Goal: Navigation & Orientation: Find specific page/section

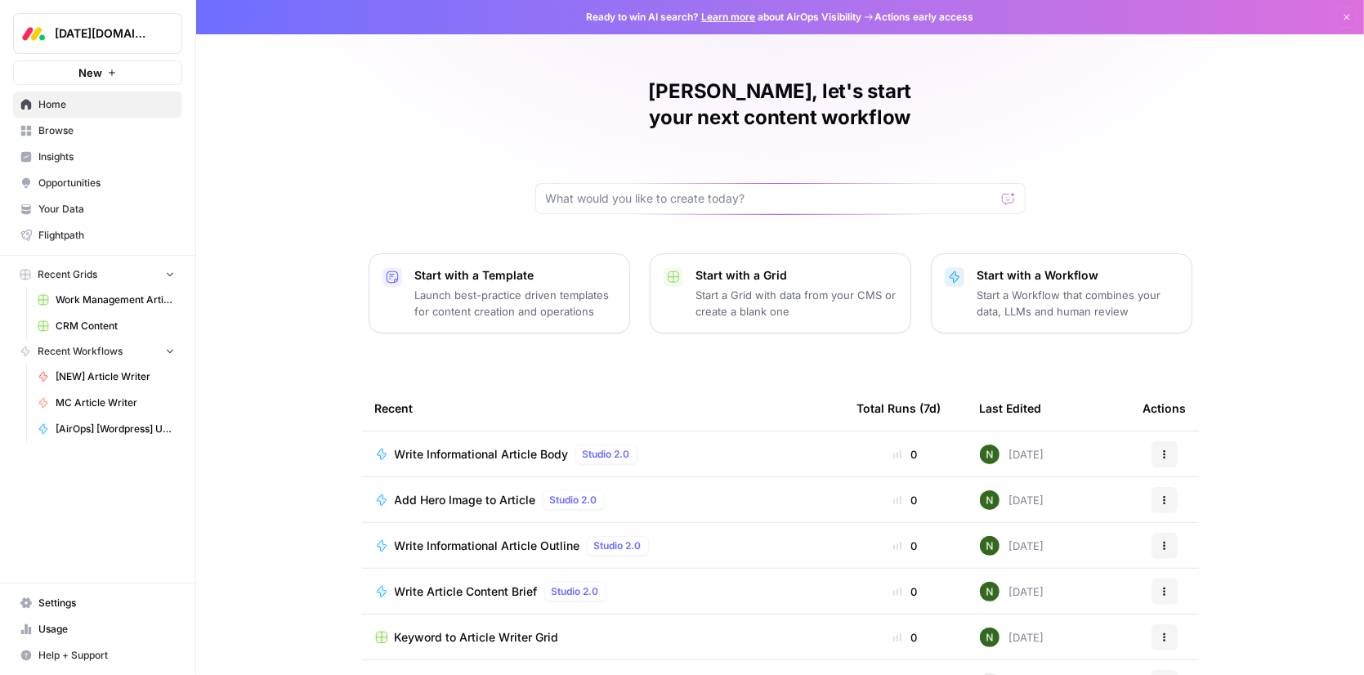
click at [81, 34] on span "[DATE][DOMAIN_NAME]" at bounding box center [104, 33] width 99 height 16
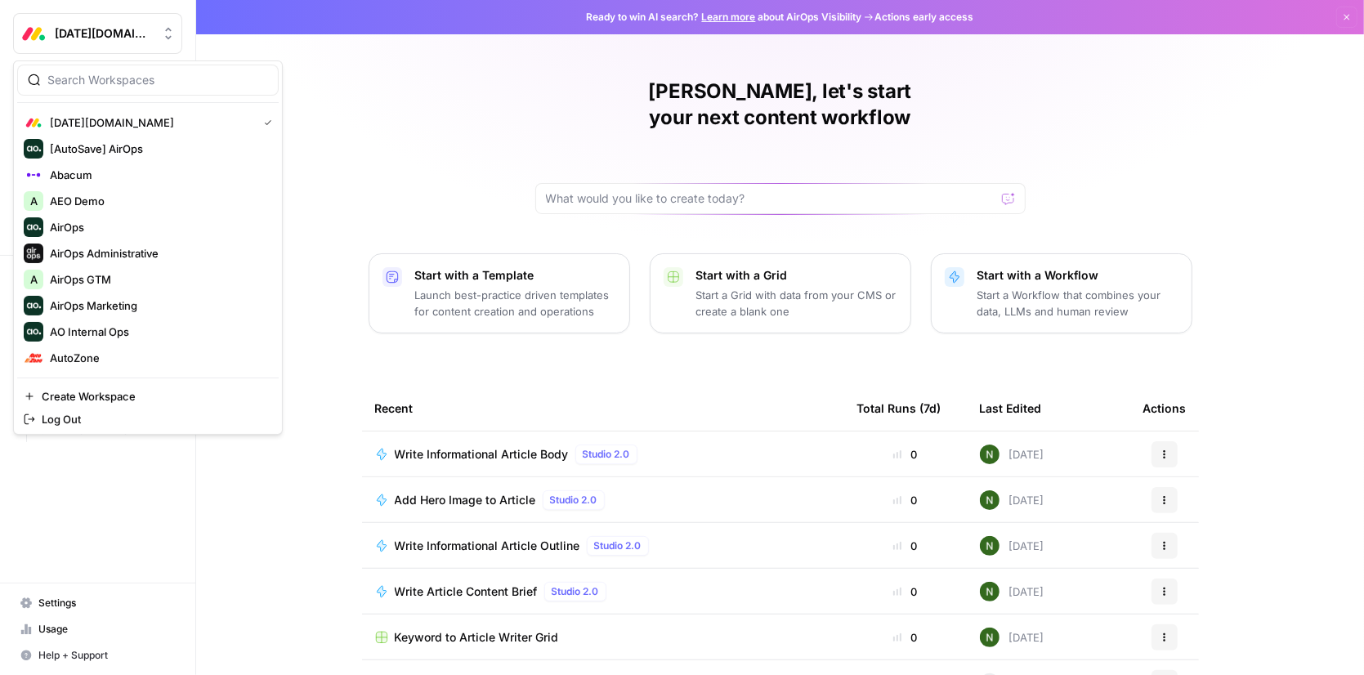
click at [395, 74] on div "[PERSON_NAME], let's start your next content workflow Start with a Template Lau…" at bounding box center [780, 389] width 1168 height 778
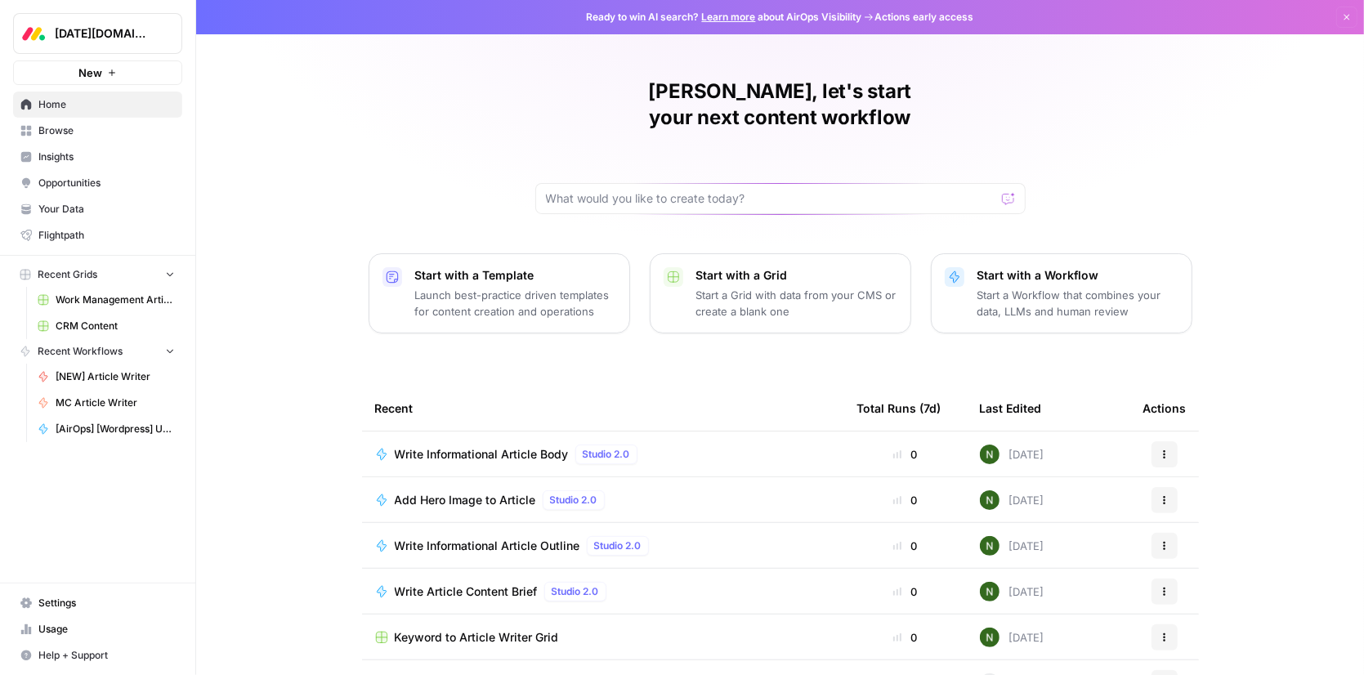
click at [78, 213] on span "Your Data" at bounding box center [106, 209] width 136 height 15
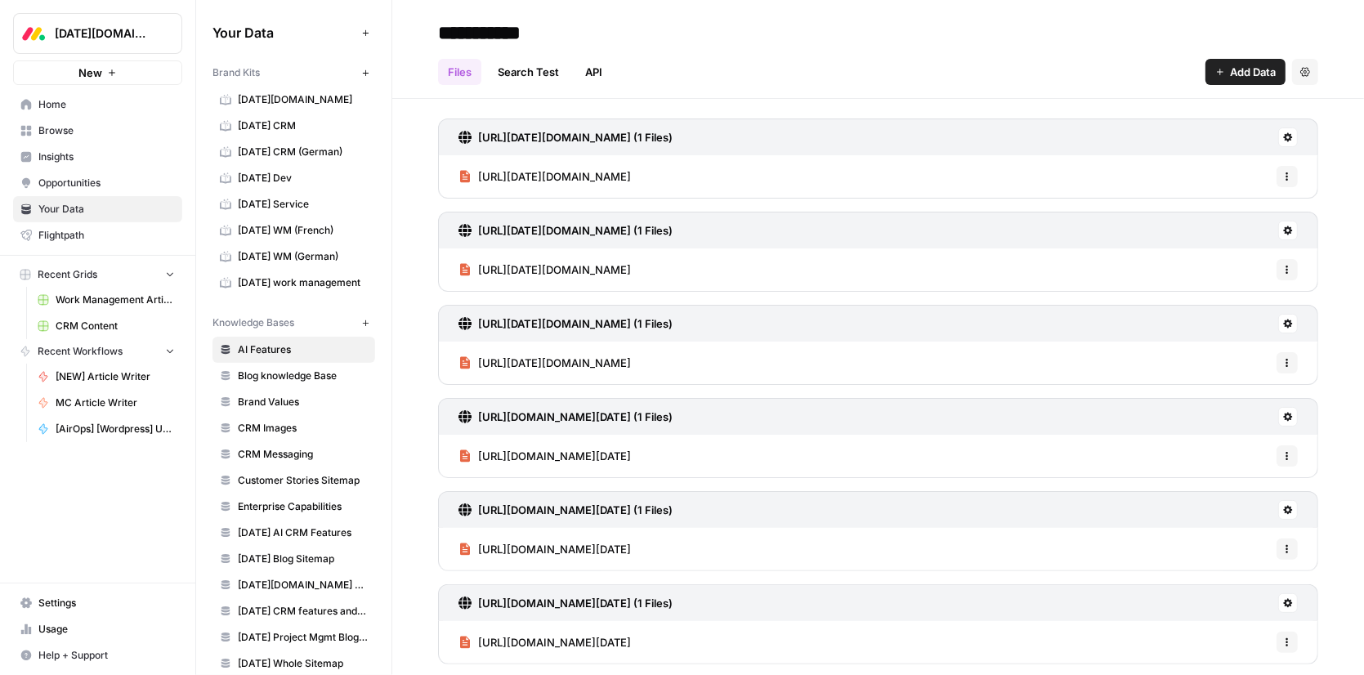
click at [283, 279] on span "[DATE] work management" at bounding box center [303, 282] width 130 height 15
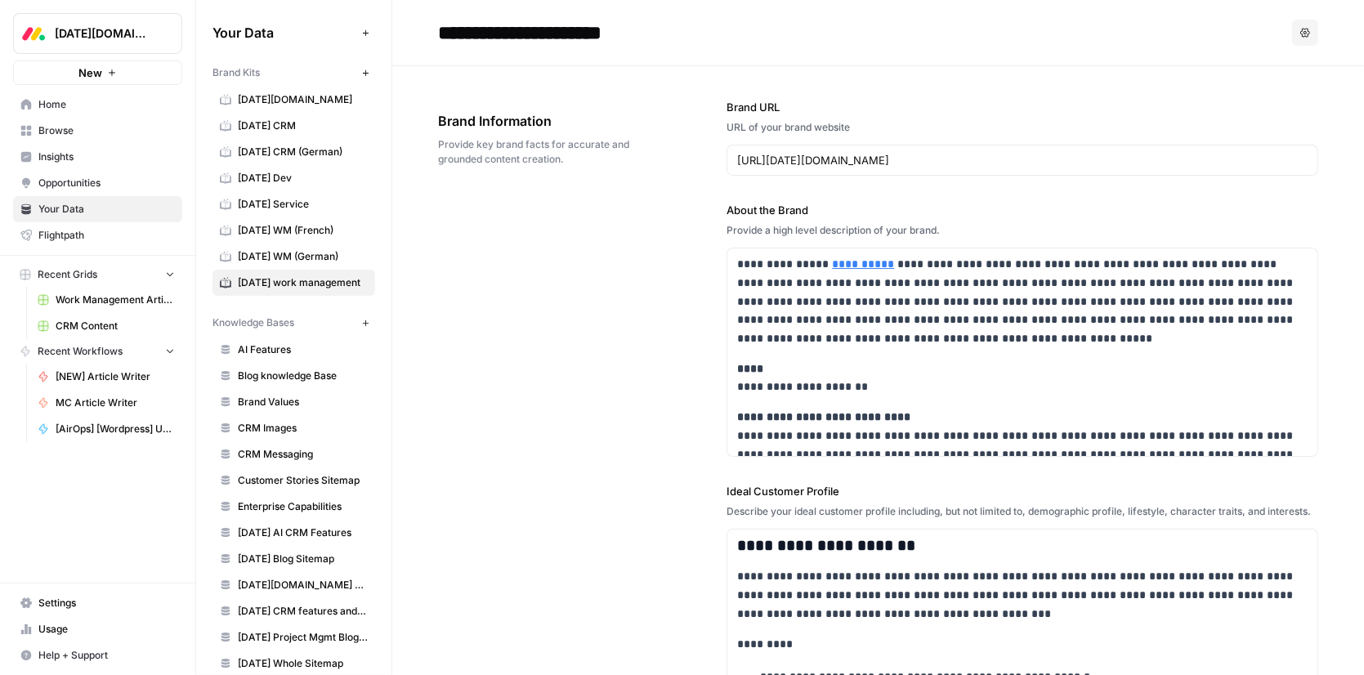
click at [290, 259] on span "[DATE] WM (German)" at bounding box center [303, 256] width 130 height 15
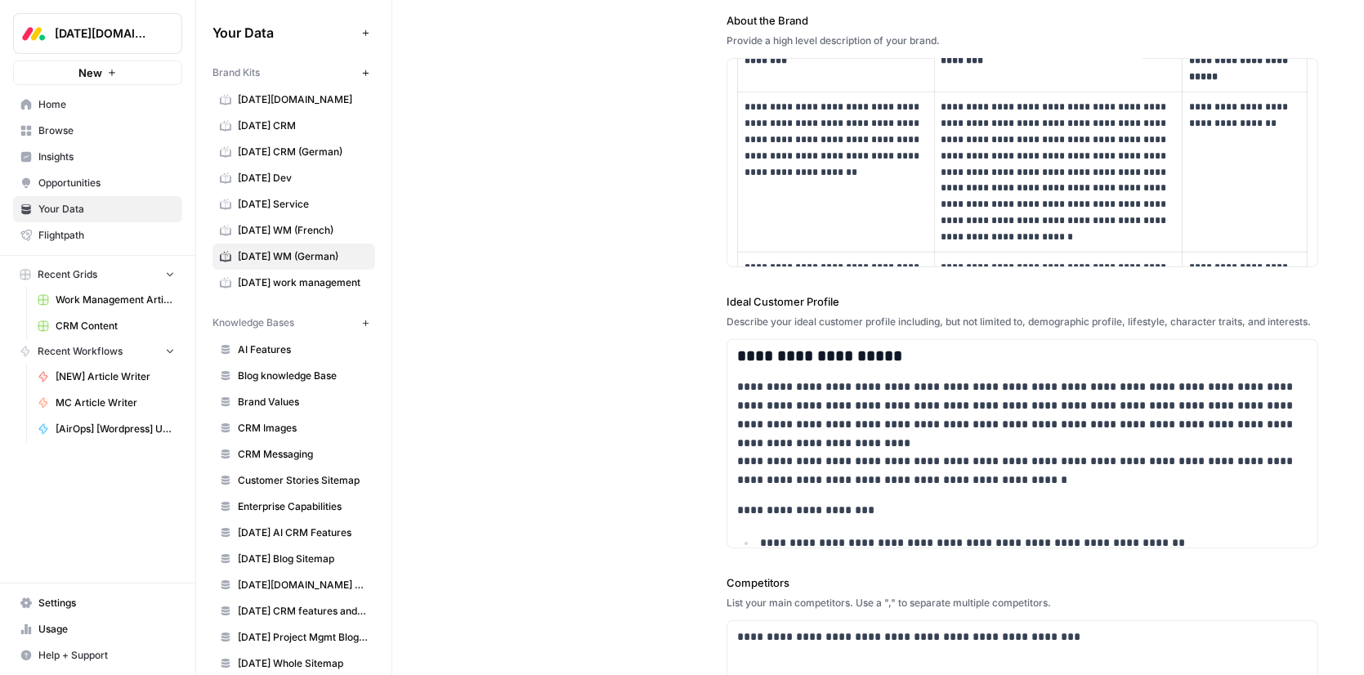
scroll to position [169, 0]
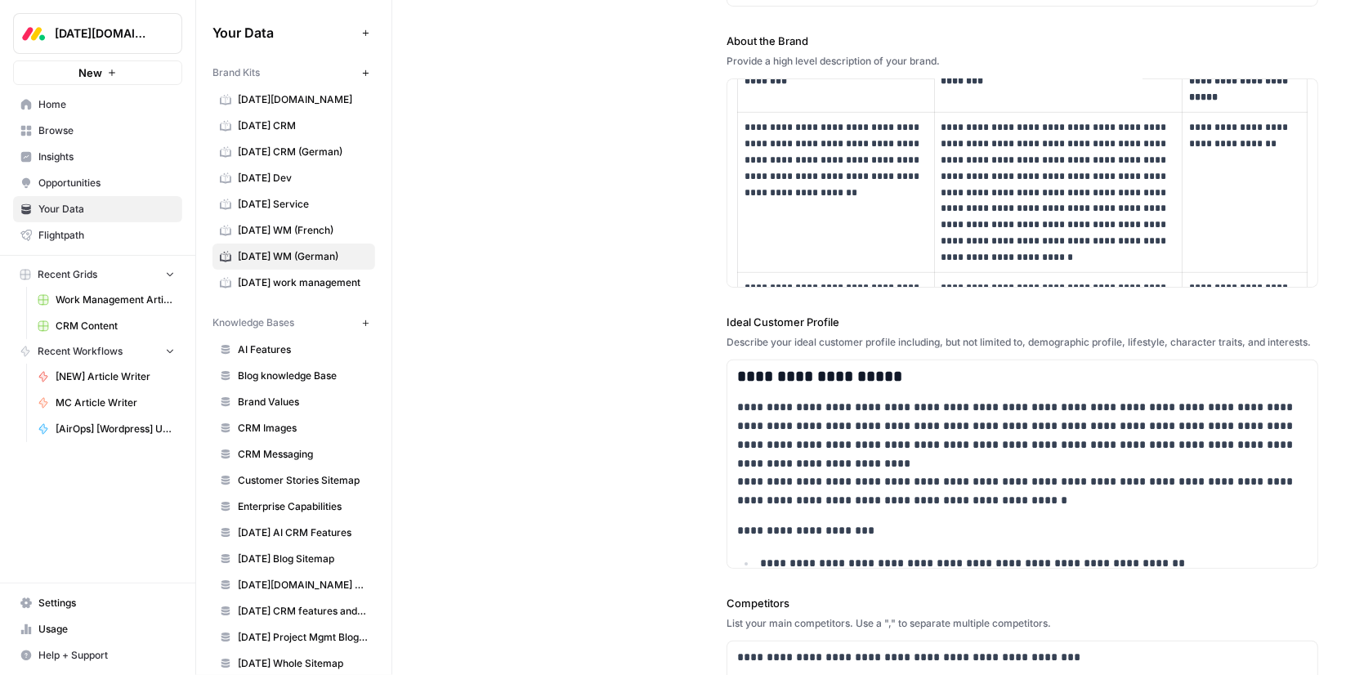
click at [295, 224] on span "[DATE] WM (French)" at bounding box center [303, 230] width 130 height 15
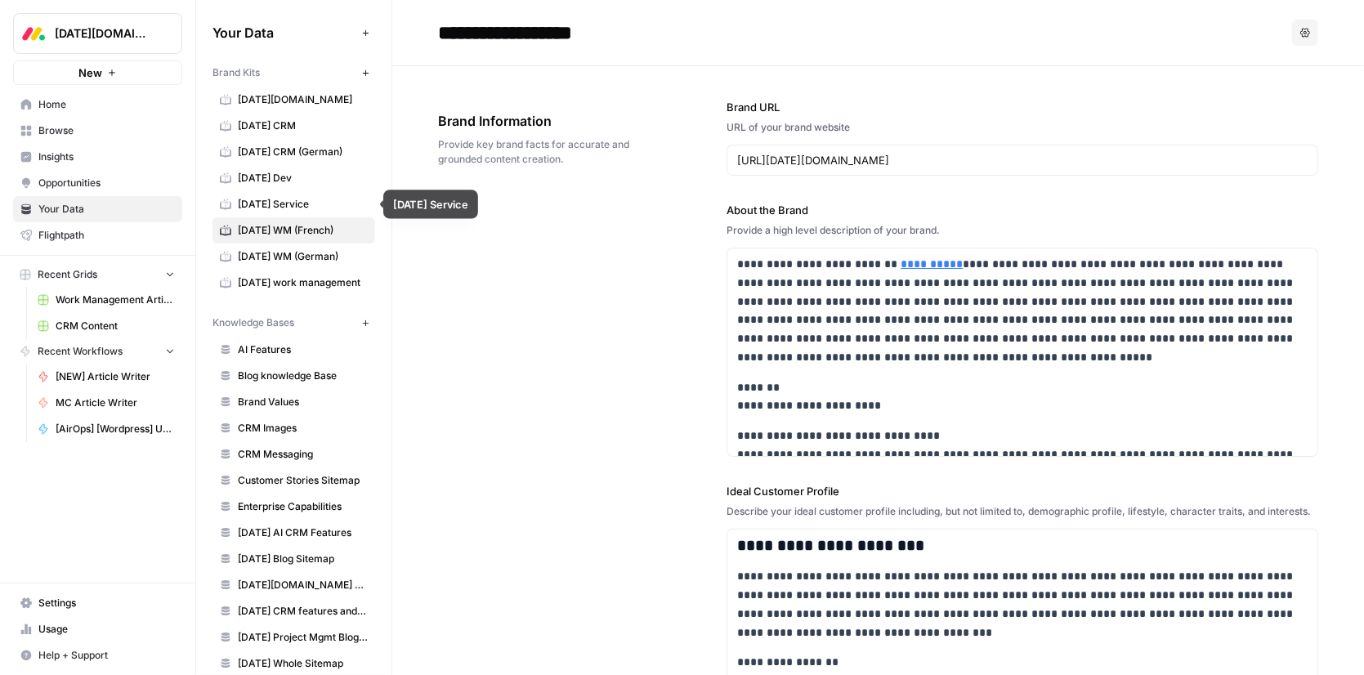
click at [293, 200] on span "[DATE] Service" at bounding box center [303, 204] width 130 height 15
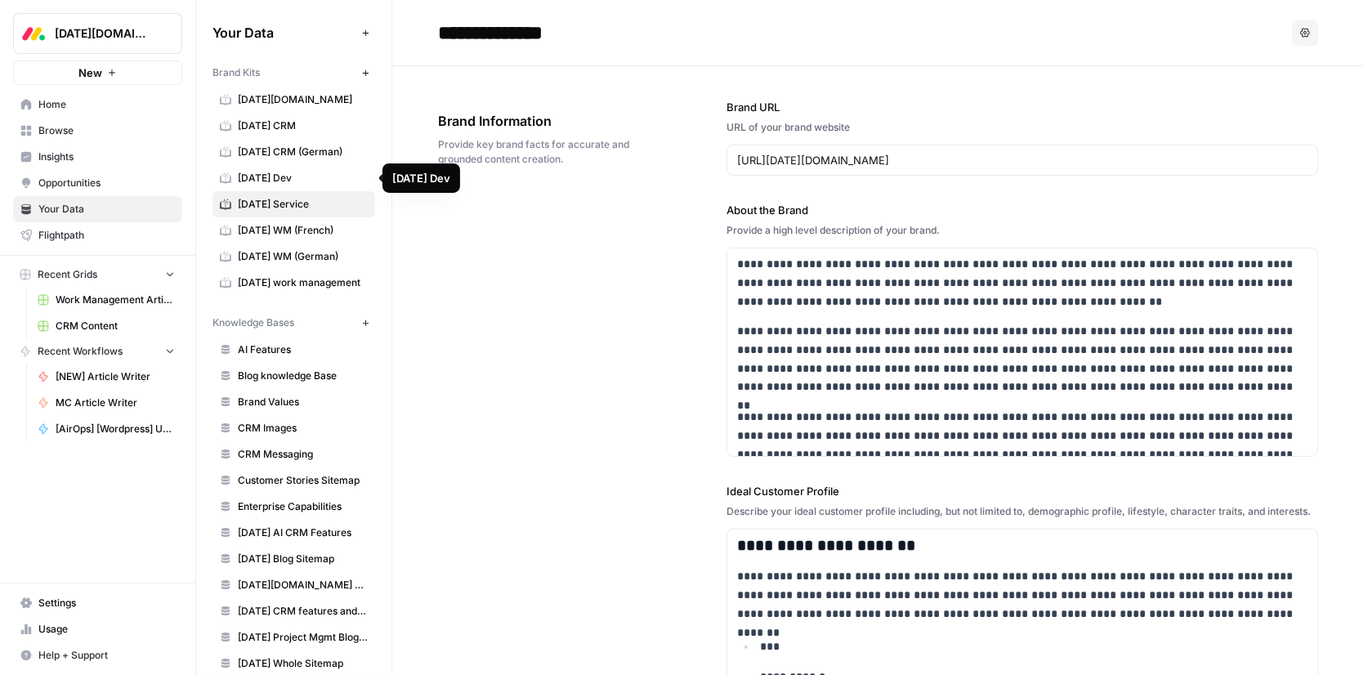
click at [296, 177] on span "[DATE] Dev" at bounding box center [303, 178] width 130 height 15
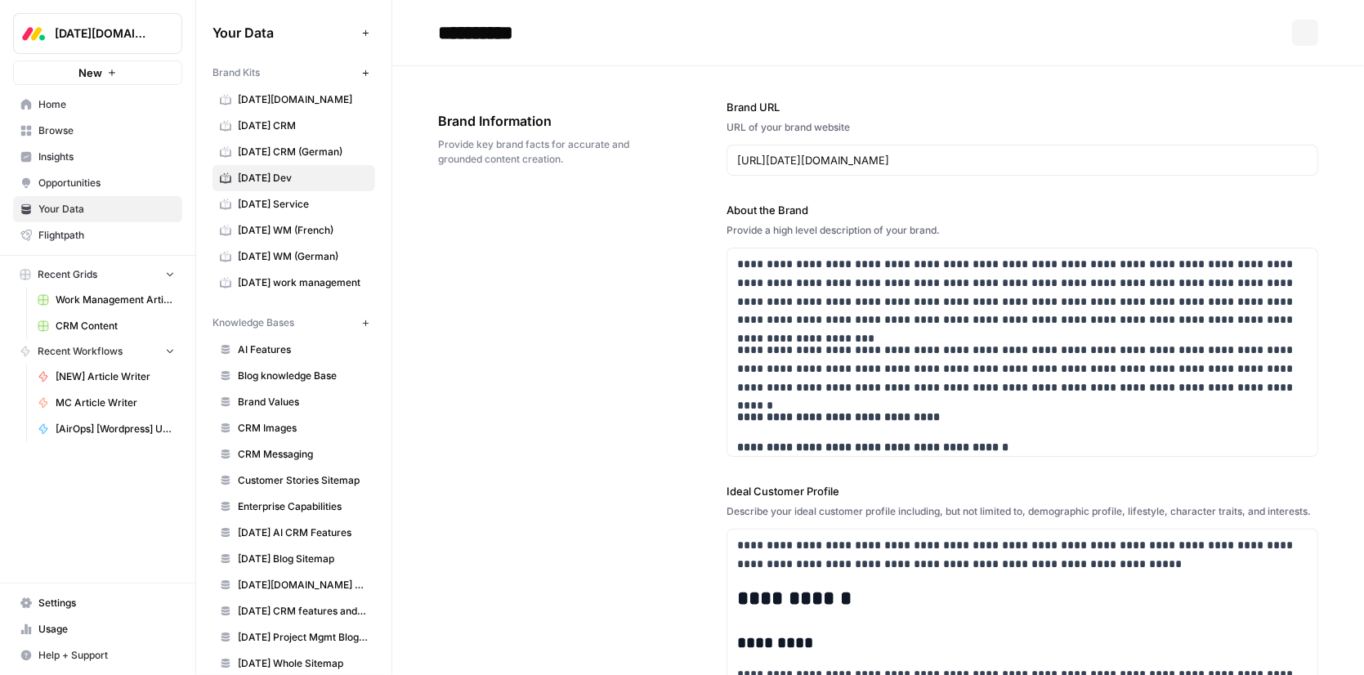
click at [311, 150] on span "[DATE] CRM (German)" at bounding box center [303, 152] width 130 height 15
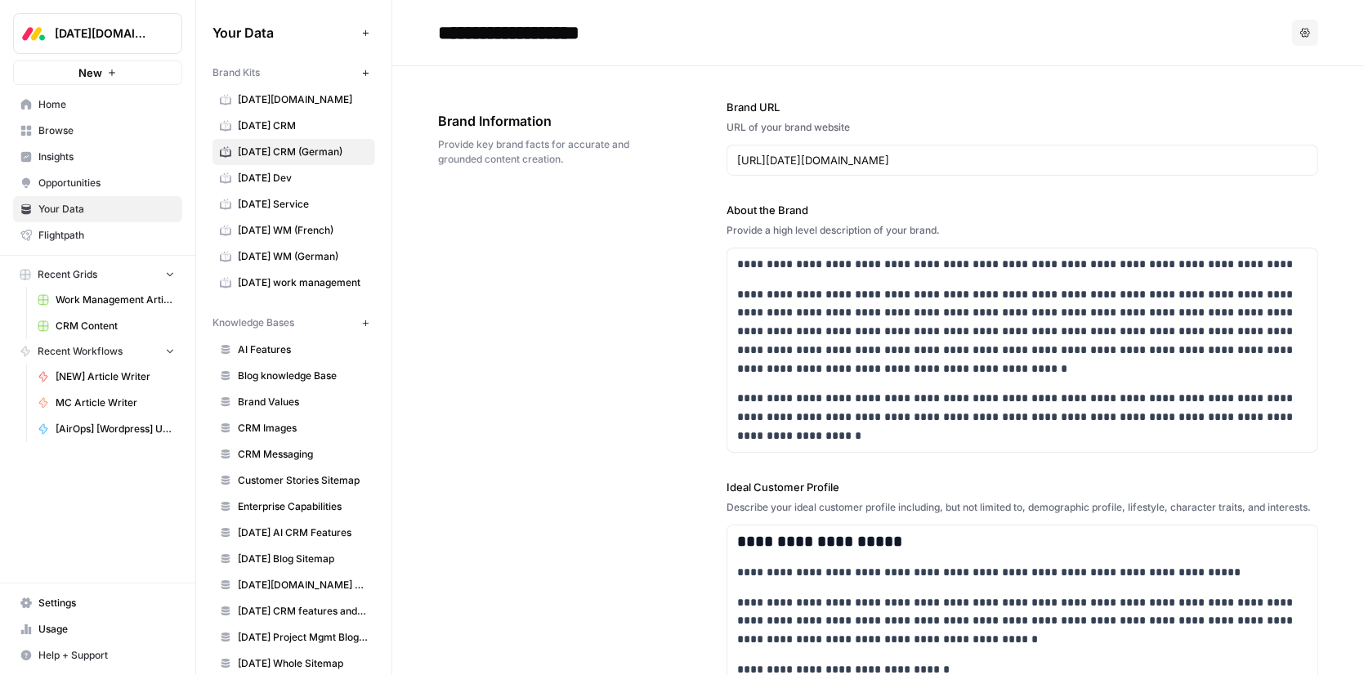
click at [306, 118] on span "[DATE] CRM" at bounding box center [303, 125] width 130 height 15
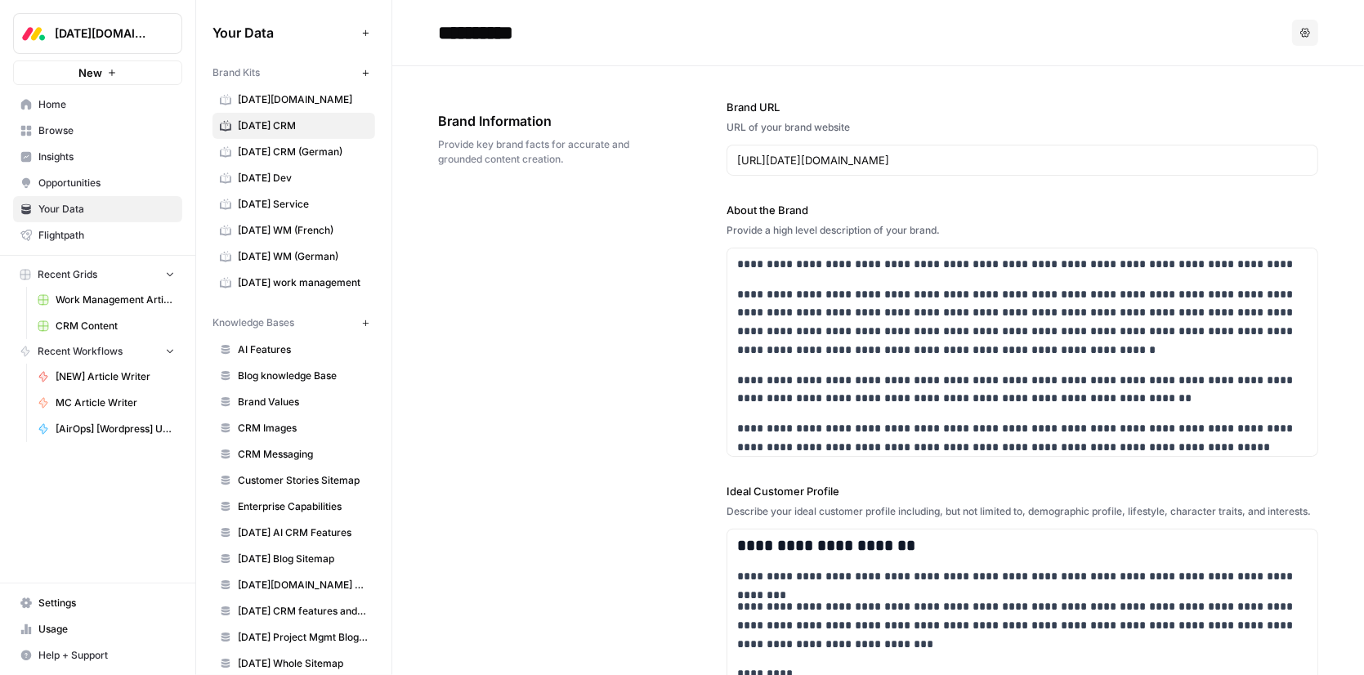
click at [82, 305] on span "Work Management Article Grid" at bounding box center [115, 300] width 119 height 15
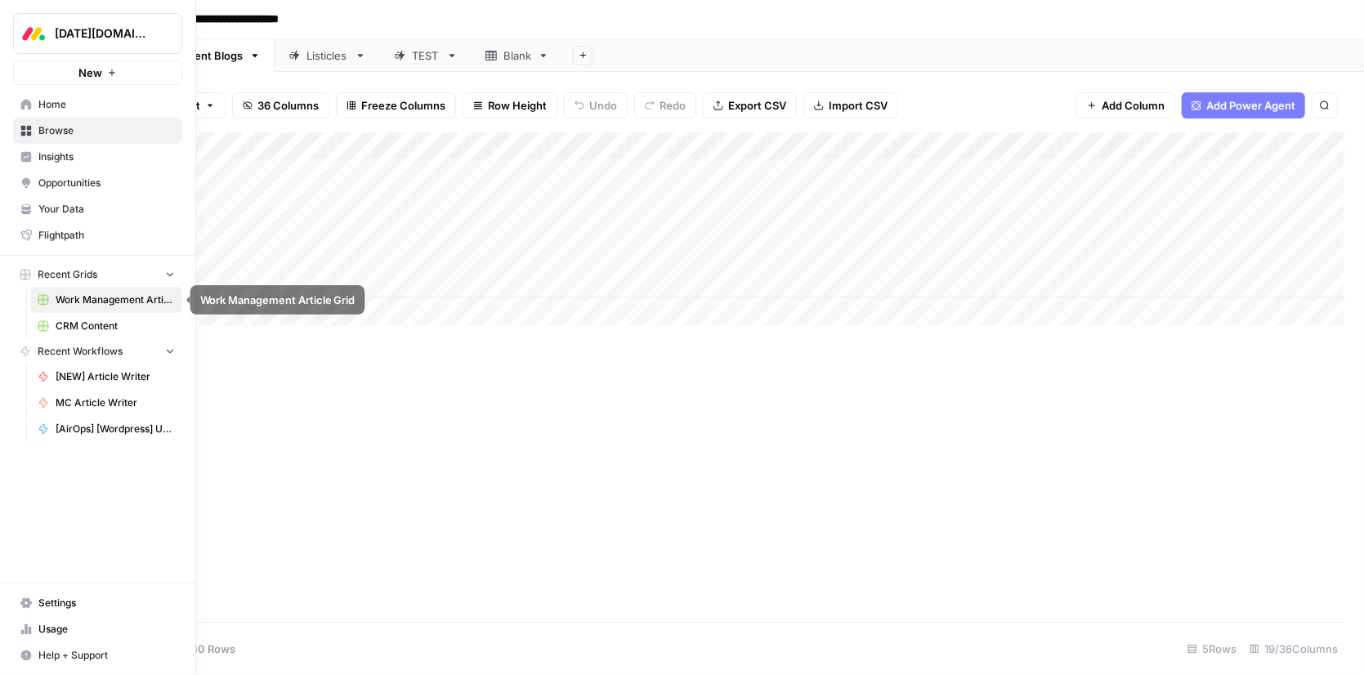
click at [82, 321] on span "CRM Content" at bounding box center [115, 326] width 119 height 15
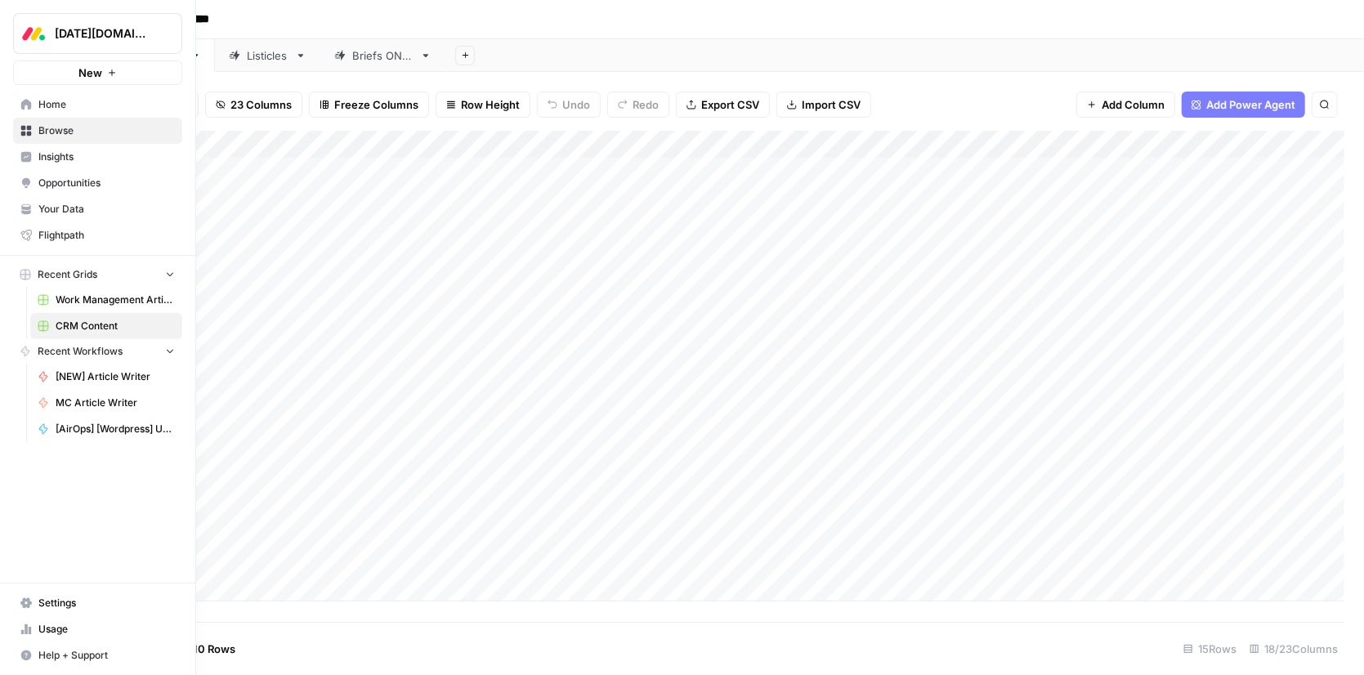
click at [50, 109] on span "Home" at bounding box center [106, 104] width 136 height 15
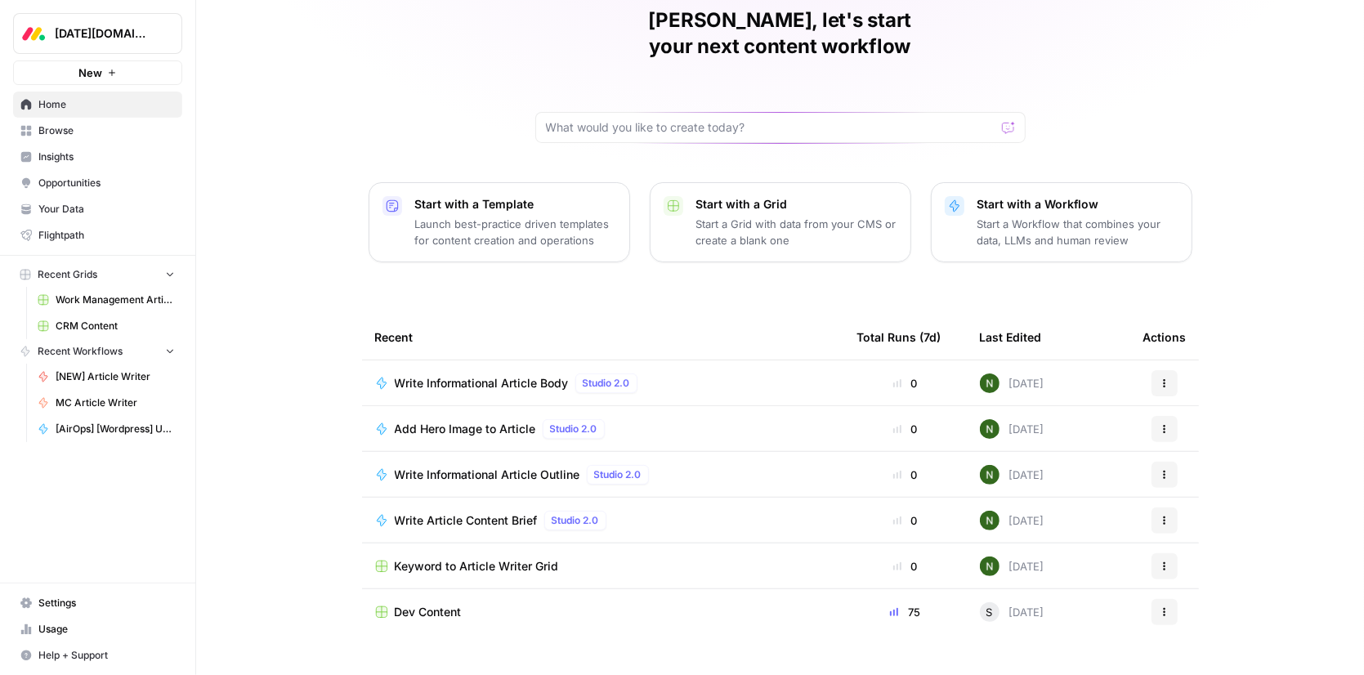
scroll to position [77, 0]
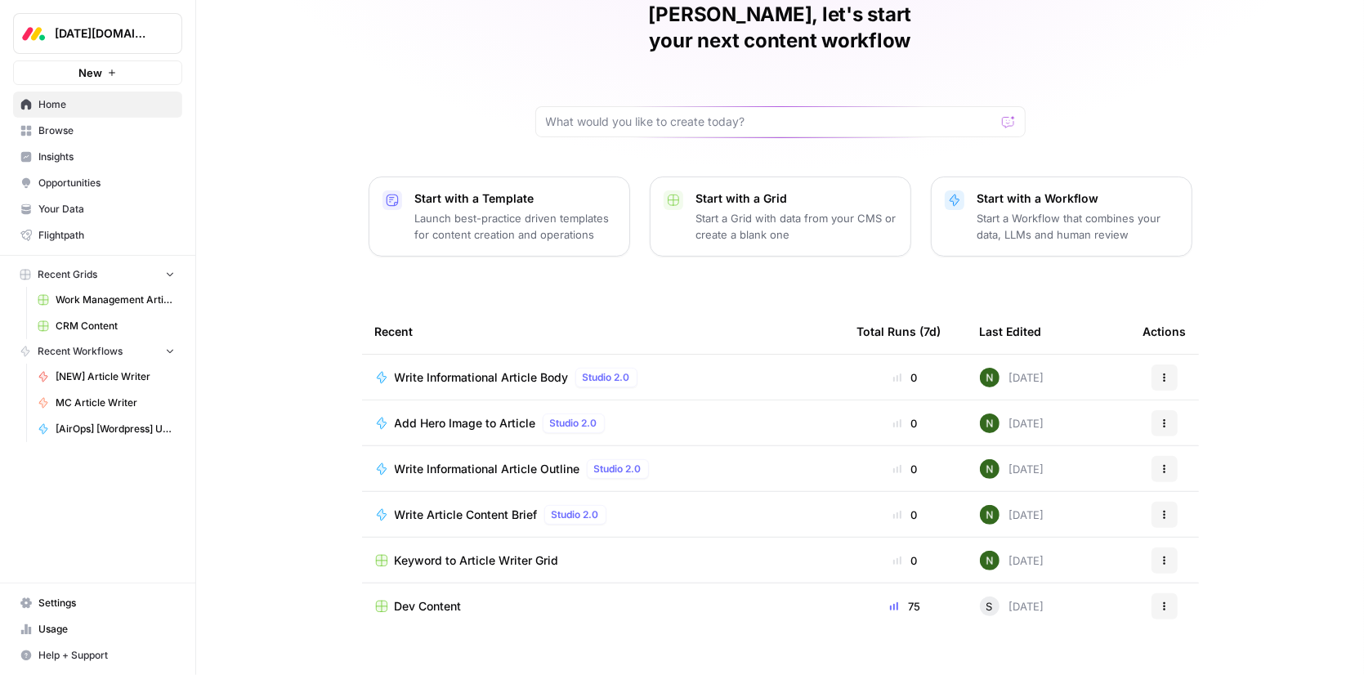
click at [75, 134] on span "Browse" at bounding box center [106, 130] width 136 height 15
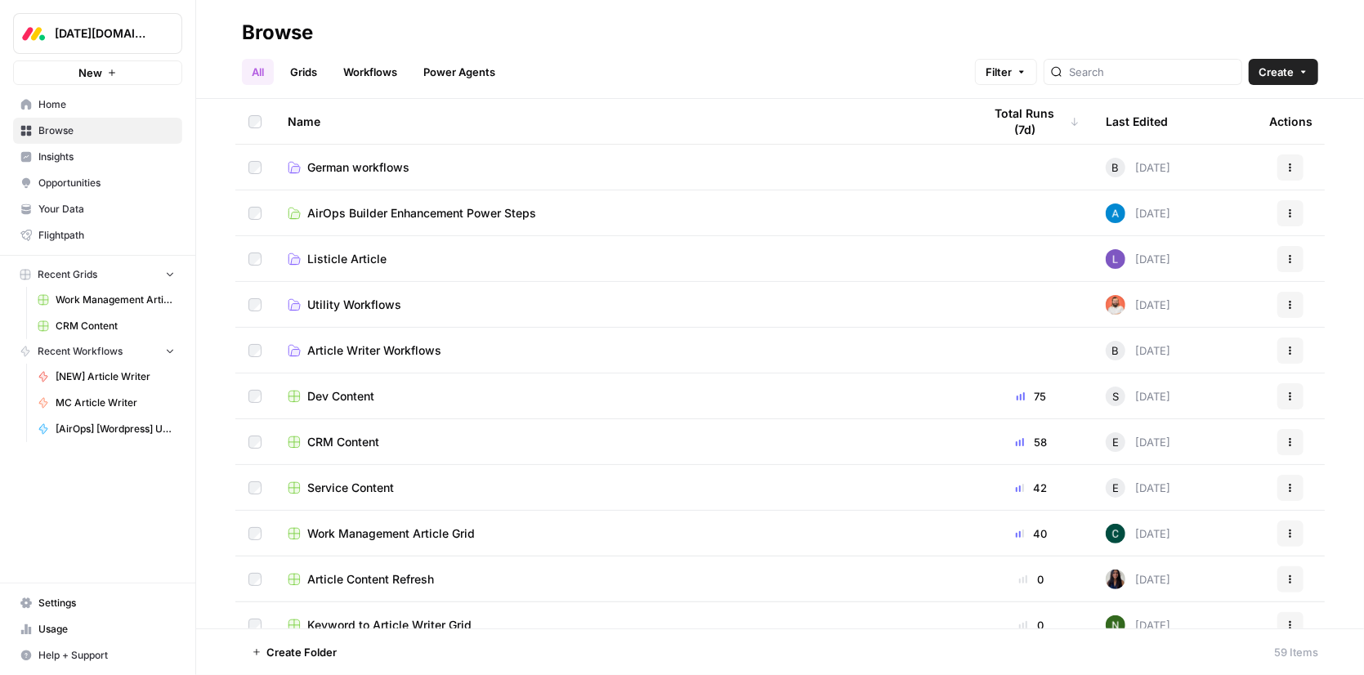
click at [308, 77] on link "Grids" at bounding box center [303, 72] width 47 height 26
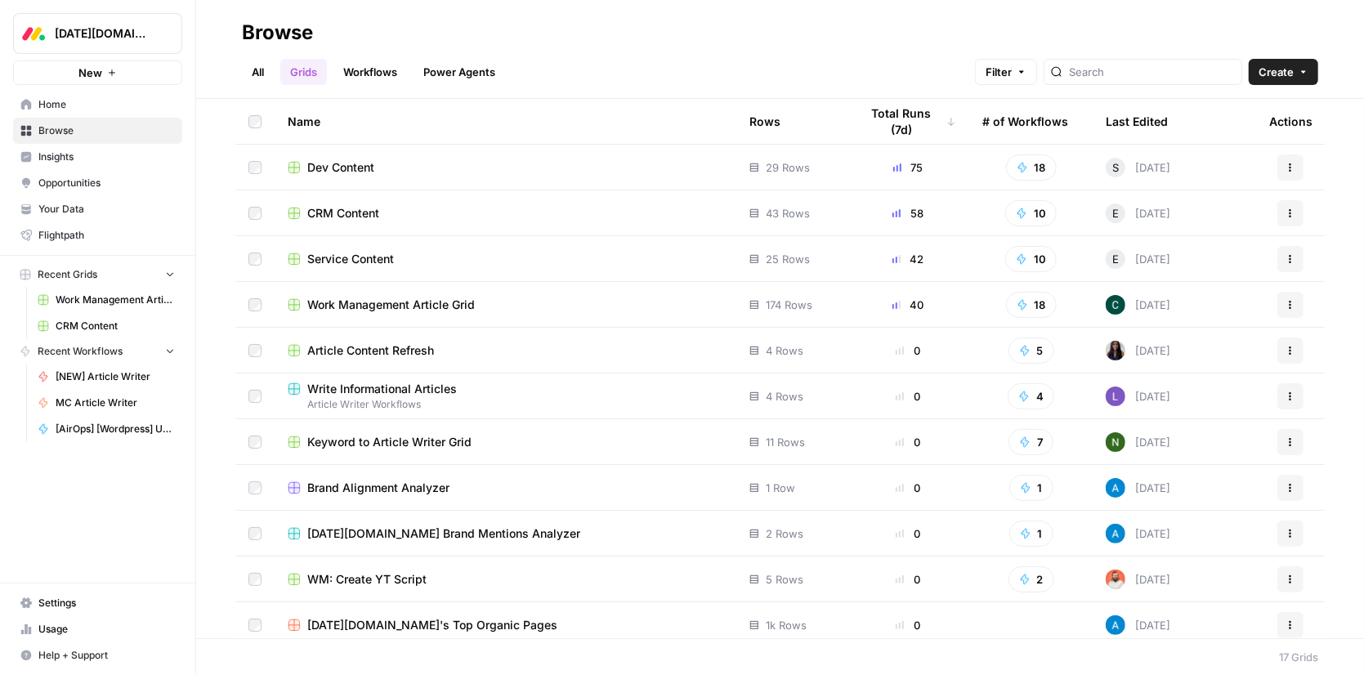
click at [404, 304] on span "Work Management Article Grid" at bounding box center [391, 305] width 168 height 16
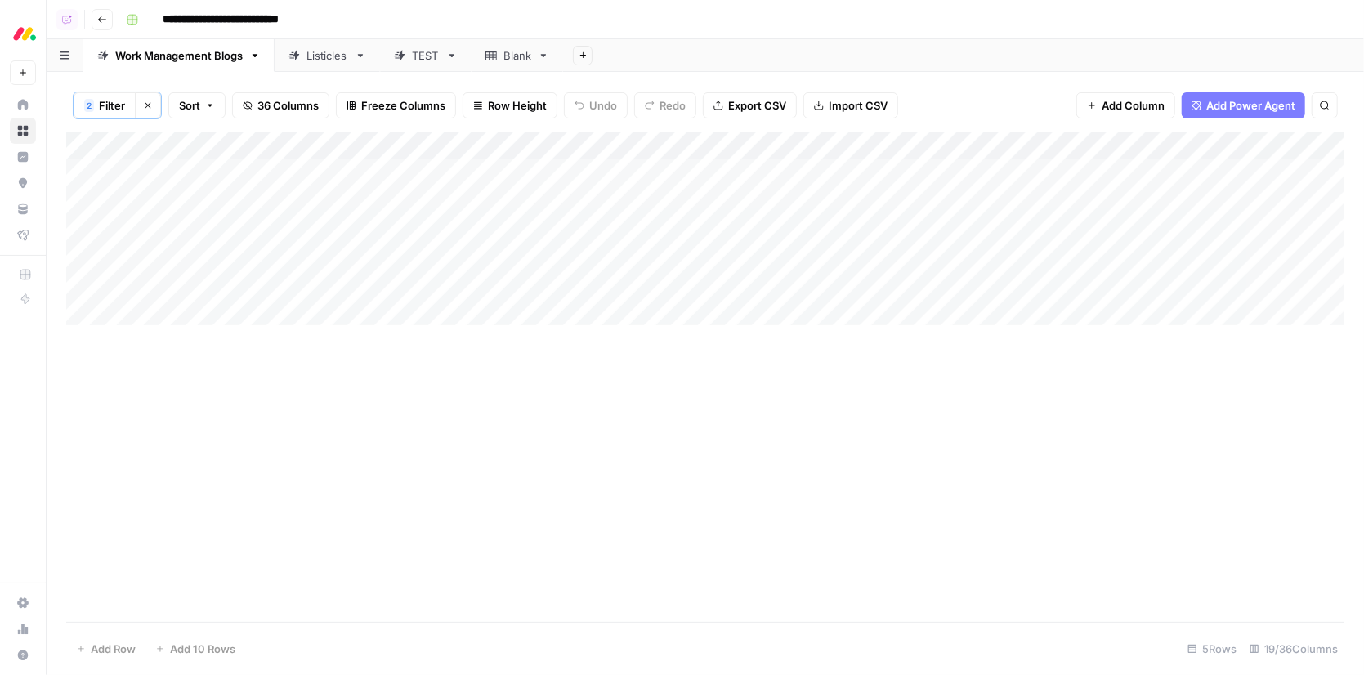
click at [96, 113] on button "2 Filter" at bounding box center [105, 105] width 62 height 26
type input "Editor"
type input "Status"
type input "Done"
click at [243, 440] on div "Add Column" at bounding box center [705, 376] width 1278 height 489
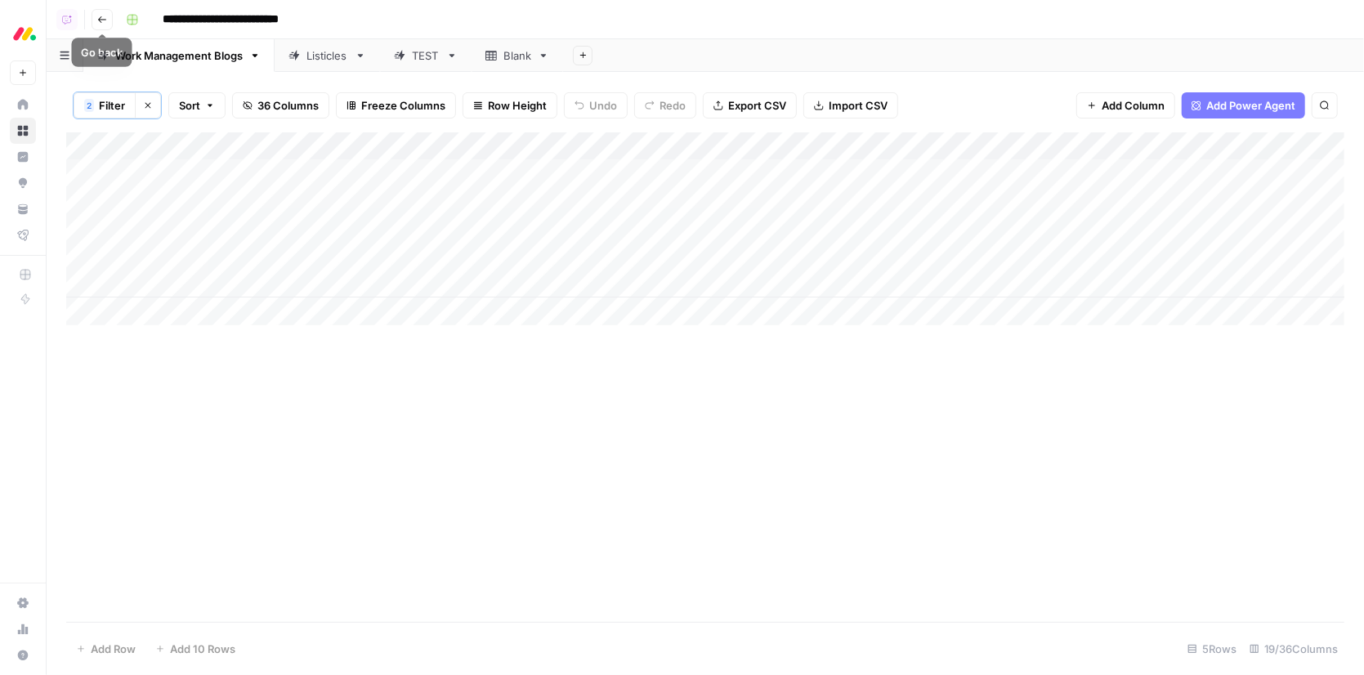
click at [100, 26] on button "Go back" at bounding box center [102, 19] width 21 height 21
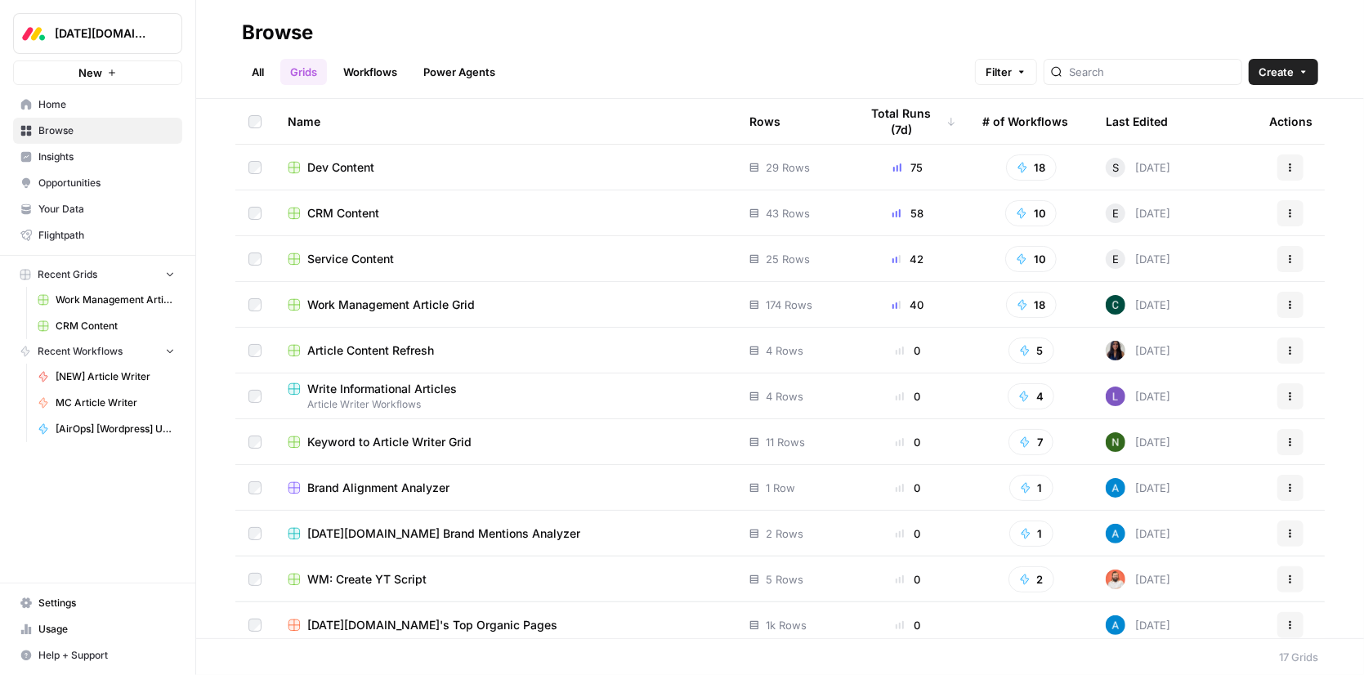
click at [660, 264] on div "Service Content" at bounding box center [506, 259] width 436 height 16
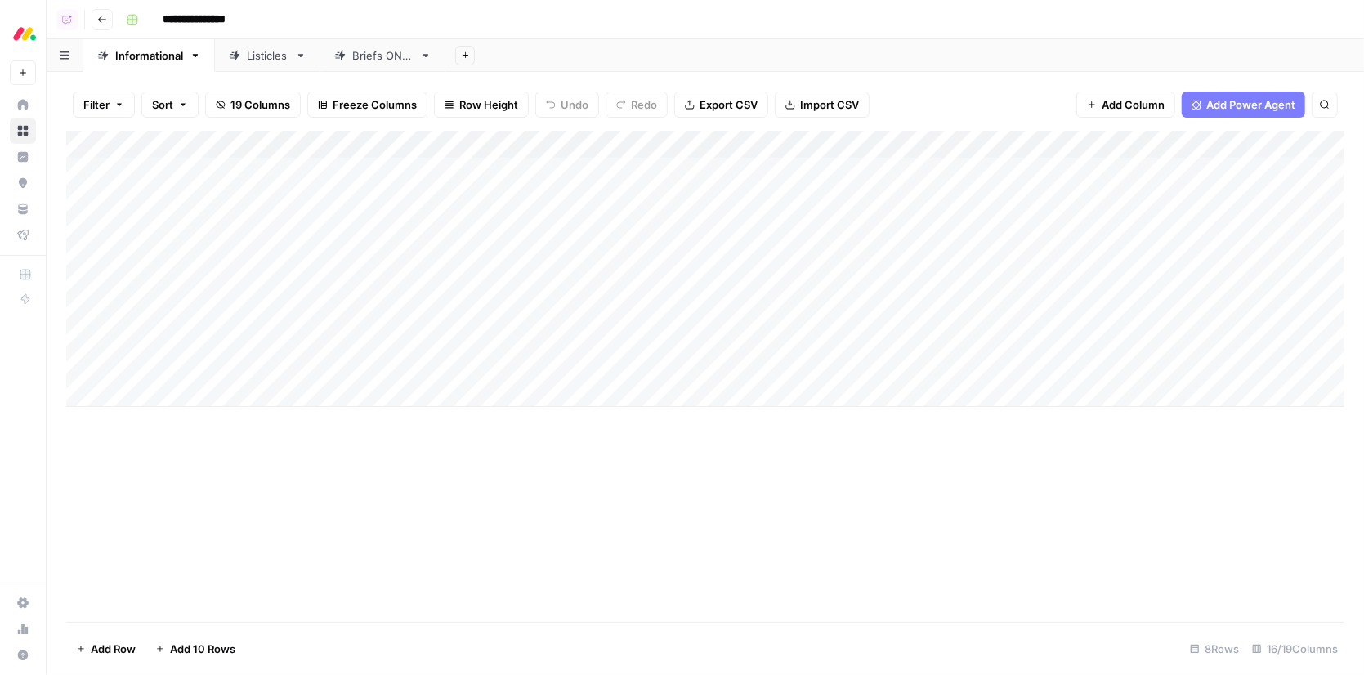
click at [103, 21] on icon "button" at bounding box center [102, 20] width 10 height 10
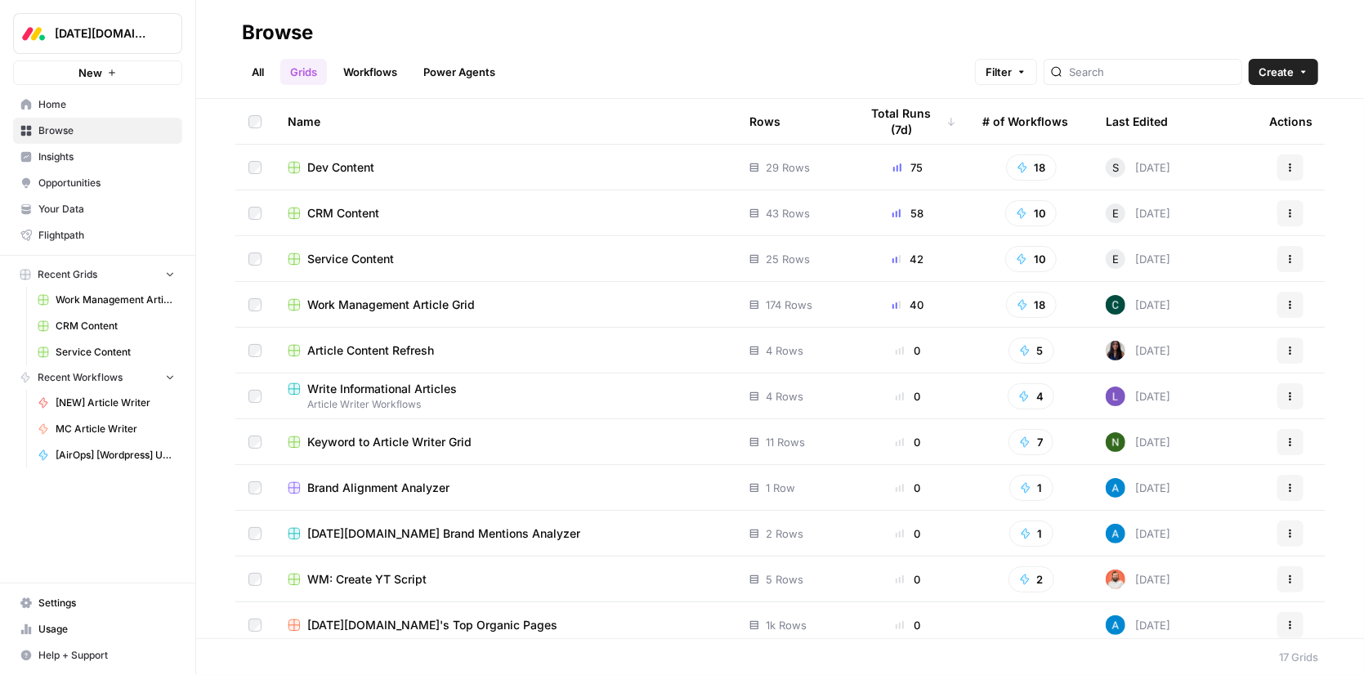
click at [617, 38] on div "Browse" at bounding box center [780, 33] width 1076 height 26
click at [538, 43] on div "Browse" at bounding box center [780, 33] width 1076 height 26
